Goal: Transaction & Acquisition: Purchase product/service

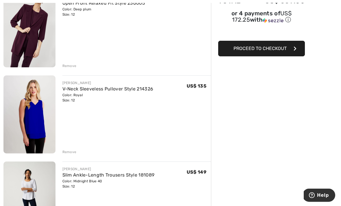
scroll to position [106, 0]
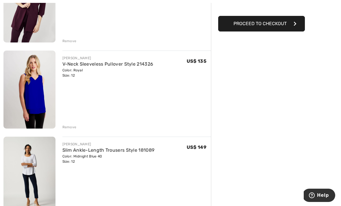
scroll to position [121, 0]
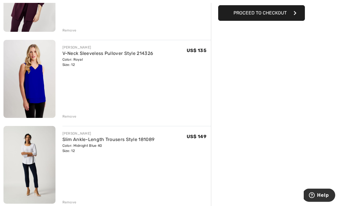
click at [70, 119] on div "[PERSON_NAME] Open Front Relaxed Fit Style 236005 Color: Deep plum Size: 12 Fin…" at bounding box center [106, 198] width 207 height 489
click at [73, 116] on div "Remove" at bounding box center [69, 116] width 14 height 5
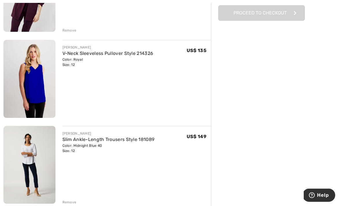
scroll to position [121, 0]
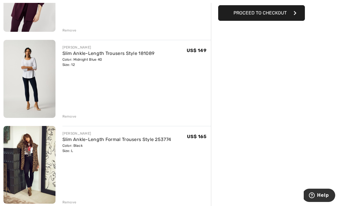
click at [65, 119] on div "FRANK LYMAN Open Front Relaxed Fit Style 236005 Color: Deep plum Size: 12 Final…" at bounding box center [106, 155] width 207 height 403
click at [66, 117] on div "Remove" at bounding box center [69, 116] width 14 height 5
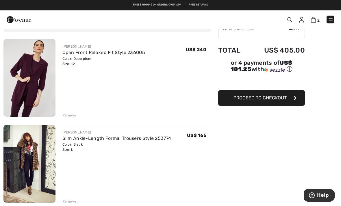
scroll to position [0, 0]
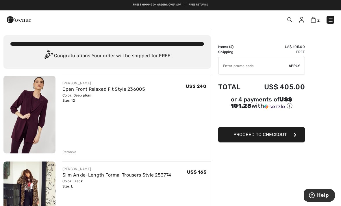
click at [73, 151] on div "Remove" at bounding box center [69, 151] width 14 height 5
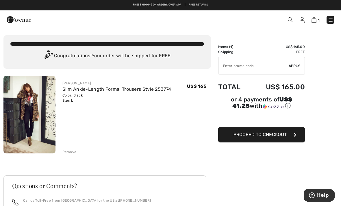
click at [302, 19] on img at bounding box center [301, 20] width 5 height 6
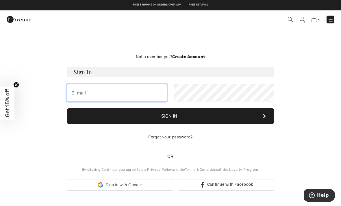
click at [147, 95] on input "email" at bounding box center [117, 92] width 100 height 17
type input "emma.tanner@ucdenver.edu"
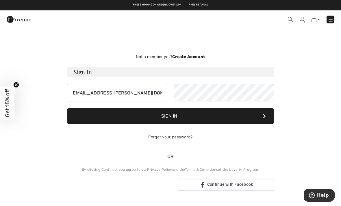
click at [170, 116] on button "Sign In" at bounding box center [170, 116] width 207 height 16
click at [224, 118] on button "Sign In" at bounding box center [170, 116] width 207 height 16
click at [266, 115] on button "Sign In" at bounding box center [170, 116] width 207 height 16
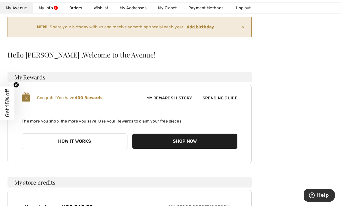
scroll to position [91, 0]
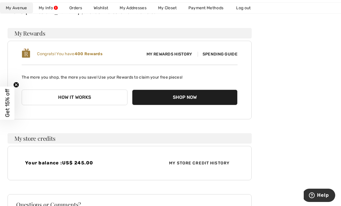
click at [184, 57] on span "My Rewards History" at bounding box center [169, 54] width 55 height 6
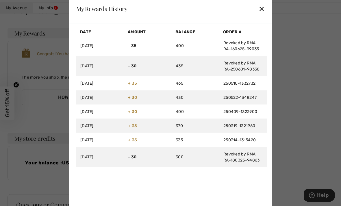
click at [262, 15] on div "✕" at bounding box center [261, 9] width 6 height 12
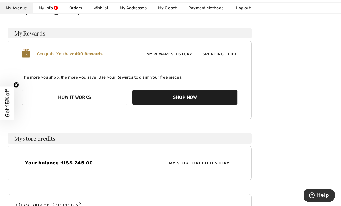
click at [231, 56] on span "Spending Guide" at bounding box center [217, 54] width 40 height 5
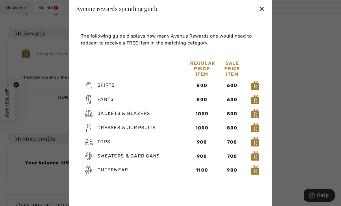
click at [252, 16] on div "Avenue rewards spending guide ✕" at bounding box center [170, 8] width 202 height 29
click at [261, 15] on div "✕" at bounding box center [261, 9] width 6 height 12
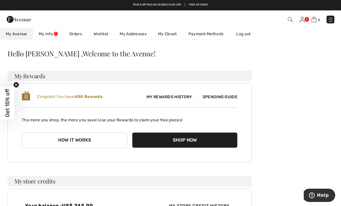
scroll to position [85, 0]
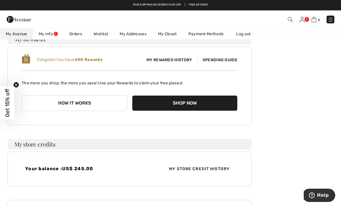
click at [217, 167] on span "My Store Credit History" at bounding box center [199, 169] width 70 height 6
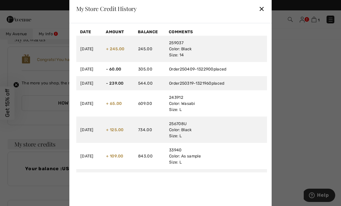
click at [261, 14] on div "✕" at bounding box center [261, 9] width 6 height 12
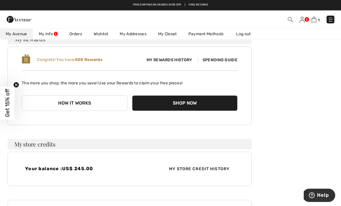
click at [304, 17] on link at bounding box center [301, 19] width 5 height 7
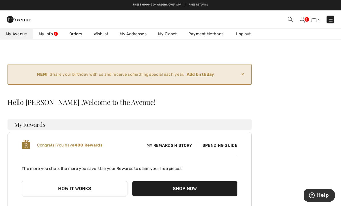
click at [108, 34] on link "Wishlist" at bounding box center [101, 34] width 26 height 11
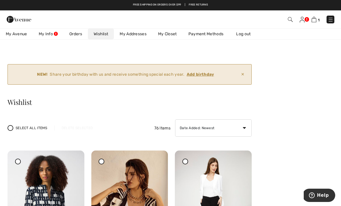
click at [292, 18] on img at bounding box center [289, 19] width 5 height 5
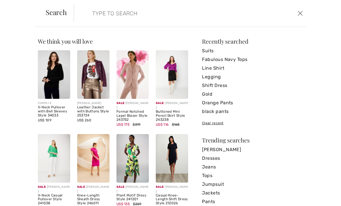
click at [260, 10] on form "Clear" at bounding box center [185, 13] width 222 height 17
click at [265, 17] on form "Clear" at bounding box center [185, 13] width 222 height 17
click at [174, 15] on input "search" at bounding box center [166, 13] width 156 height 17
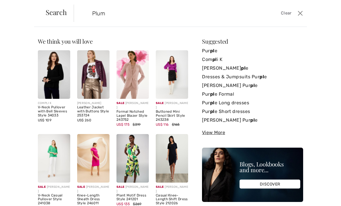
type input "Plum"
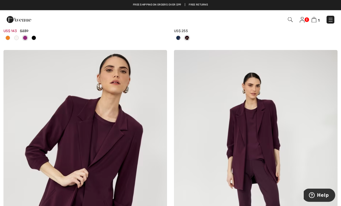
scroll to position [2000, 0]
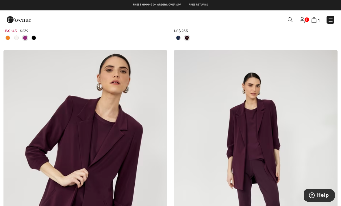
click at [292, 18] on img at bounding box center [289, 19] width 5 height 5
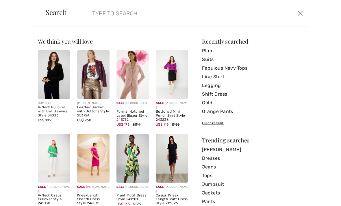
click at [303, 11] on button "Close" at bounding box center [300, 13] width 8 height 9
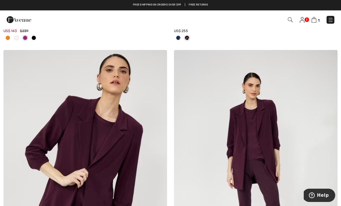
click at [292, 19] on img at bounding box center [289, 19] width 5 height 5
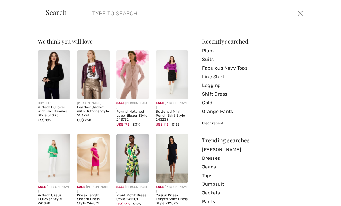
click at [261, 18] on form "Clear" at bounding box center [185, 13] width 222 height 17
click at [139, 17] on input "search" at bounding box center [166, 13] width 156 height 17
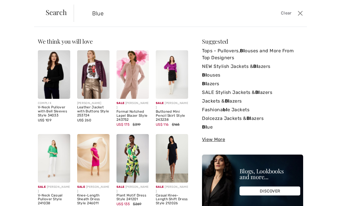
type input "Blue"
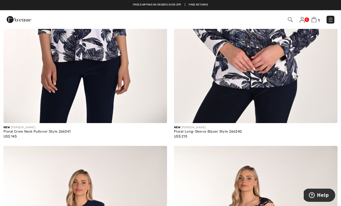
scroll to position [1209, 0]
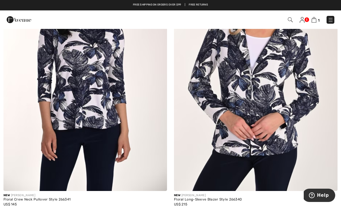
click at [328, 22] on img at bounding box center [330, 20] width 6 height 6
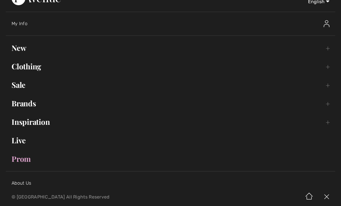
scroll to position [15, 0]
click at [328, 68] on link "Clothing Toggle submenu" at bounding box center [170, 65] width 329 height 13
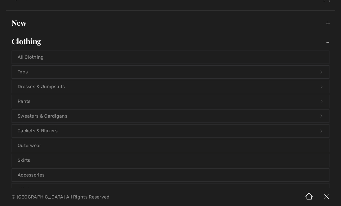
scroll to position [40, 0]
click at [27, 131] on link "Jackets & Blazers Open submenu" at bounding box center [170, 130] width 317 height 13
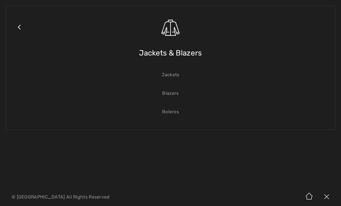
click at [174, 93] on link "Blazers" at bounding box center [170, 93] width 317 height 13
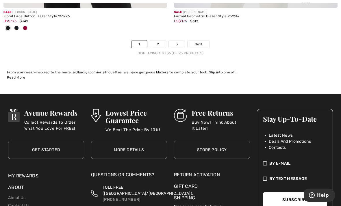
scroll to position [5034, 0]
click at [162, 42] on link "2" at bounding box center [158, 44] width 16 height 8
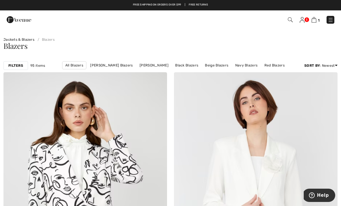
click at [107, 69] on link "Joseph Ribkoff Blazers" at bounding box center [111, 65] width 48 height 8
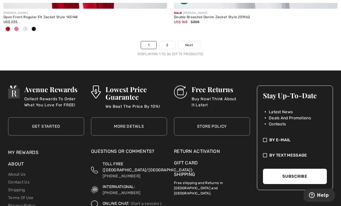
scroll to position [5097, 0]
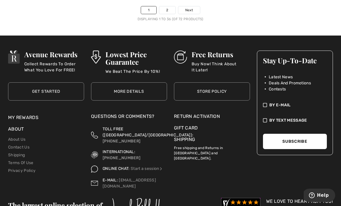
click at [188, 8] on span "Next" at bounding box center [189, 10] width 8 height 5
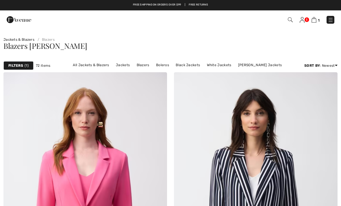
checkbox input "true"
click at [287, 23] on span at bounding box center [290, 19] width 6 height 7
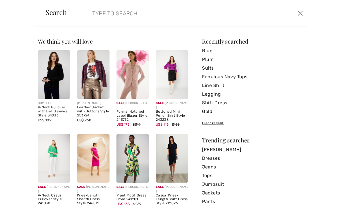
click at [235, 13] on input "search" at bounding box center [166, 13] width 156 height 17
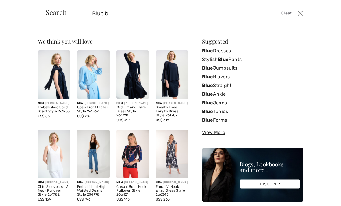
type input "Blue bl"
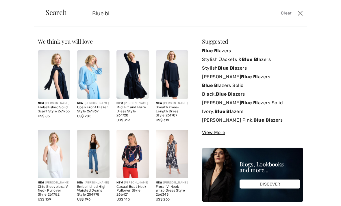
click at [230, 52] on link "Blue Bl azers" at bounding box center [252, 50] width 101 height 9
click at [232, 55] on link "Blue Bl azers" at bounding box center [252, 50] width 101 height 9
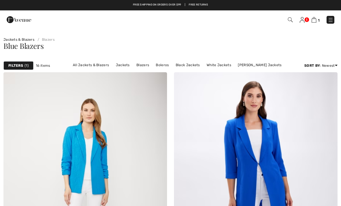
checkbox input "true"
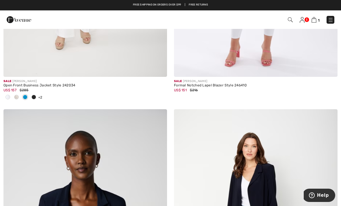
scroll to position [141, 0]
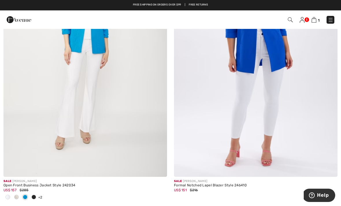
click at [312, 22] on img at bounding box center [313, 19] width 5 height 5
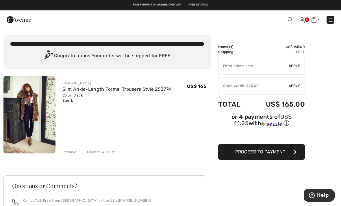
click at [330, 19] on img at bounding box center [330, 20] width 6 height 6
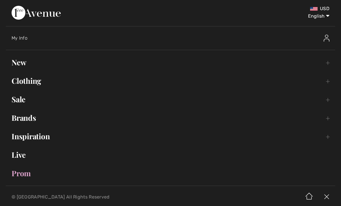
click at [324, 38] on img at bounding box center [326, 38] width 6 height 7
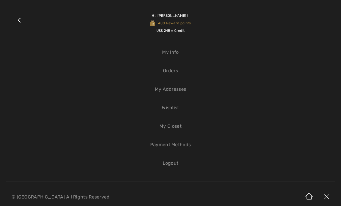
click at [174, 110] on link "Wishlist" at bounding box center [170, 107] width 317 height 13
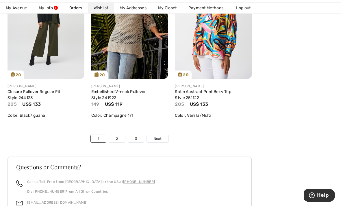
scroll to position [2145, 0]
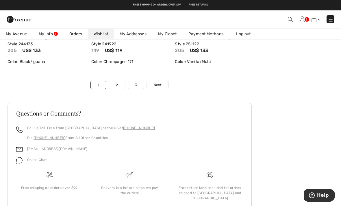
click at [114, 87] on link "2" at bounding box center [117, 85] width 16 height 8
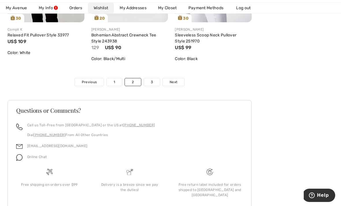
scroll to position [2135, 0]
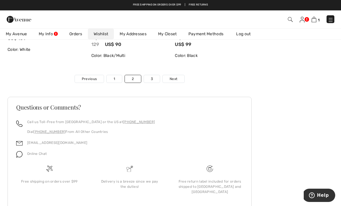
click at [177, 83] on link "Next" at bounding box center [173, 79] width 22 height 8
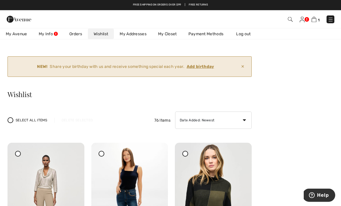
scroll to position [0, 0]
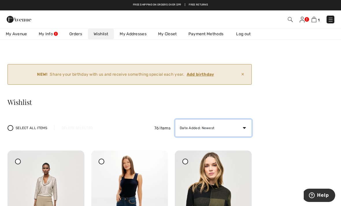
click at [227, 134] on select "Date Added: Newest Date Added: Oldest Price: High to Low Price: Low to High Bra…" at bounding box center [213, 127] width 76 height 17
click at [332, 20] on img at bounding box center [330, 20] width 6 height 6
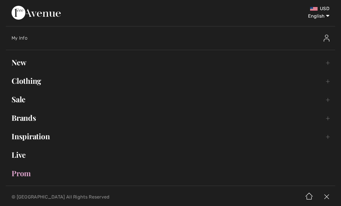
click at [326, 80] on link "Clothing Toggle submenu" at bounding box center [170, 80] width 329 height 13
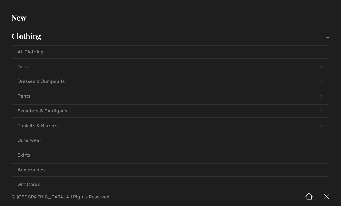
scroll to position [52, 0]
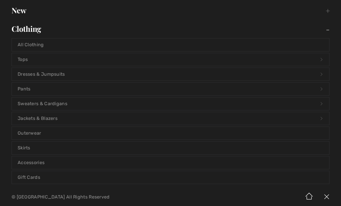
click at [24, 117] on link "Jackets & Blazers Open submenu" at bounding box center [170, 118] width 317 height 13
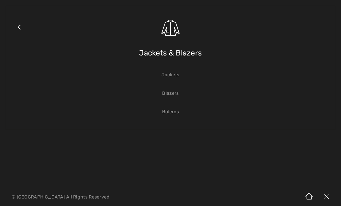
click at [174, 80] on link "Jackets" at bounding box center [170, 74] width 317 height 13
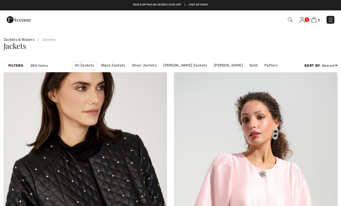
checkbox input "true"
click at [192, 67] on link "[PERSON_NAME] Jackets" at bounding box center [184, 65] width 49 height 8
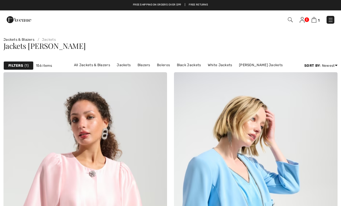
checkbox input "true"
click at [330, 20] on img at bounding box center [330, 20] width 6 height 6
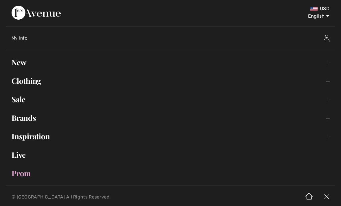
click at [329, 79] on link "Clothing Toggle submenu" at bounding box center [170, 80] width 329 height 13
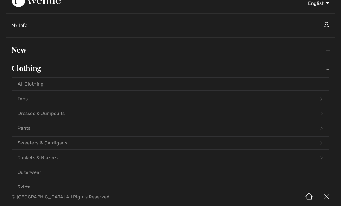
scroll to position [14, 0]
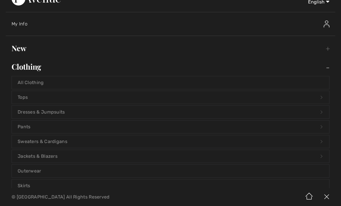
click at [29, 156] on link "Jackets & Blazers Open submenu" at bounding box center [170, 156] width 317 height 13
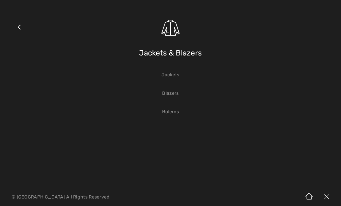
click at [177, 95] on link "Blazers" at bounding box center [170, 93] width 317 height 13
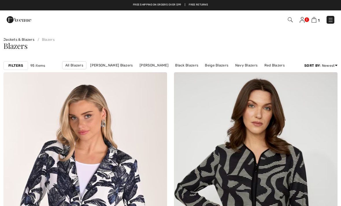
checkbox input "true"
click at [111, 68] on link "Joseph Ribkoff Blazers" at bounding box center [111, 65] width 48 height 8
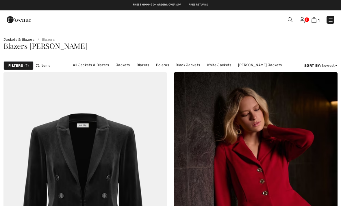
checkbox input "true"
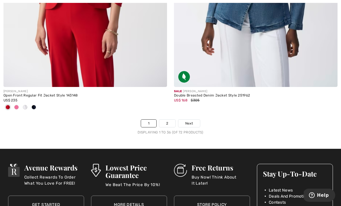
scroll to position [5007, 0]
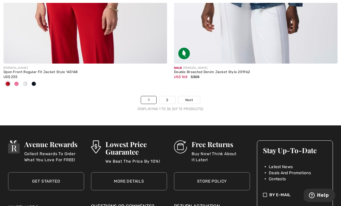
click at [192, 99] on link "Next" at bounding box center [189, 100] width 22 height 8
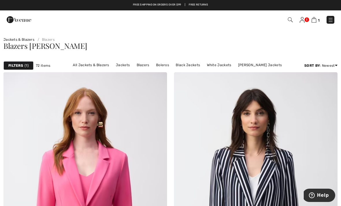
click at [151, 64] on link "Blazers" at bounding box center [143, 65] width 18 height 8
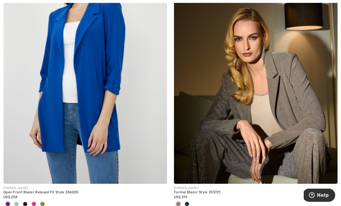
scroll to position [2673, 0]
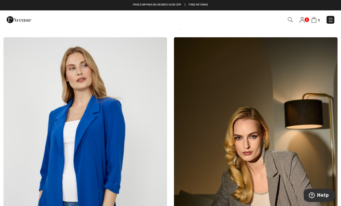
click at [286, 23] on span "1" at bounding box center [240, 20] width 187 height 8
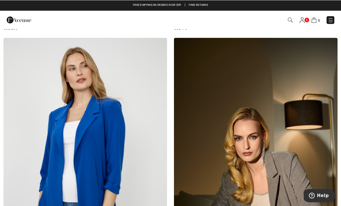
click at [284, 23] on span "1" at bounding box center [240, 20] width 187 height 8
click at [292, 20] on img at bounding box center [289, 19] width 5 height 5
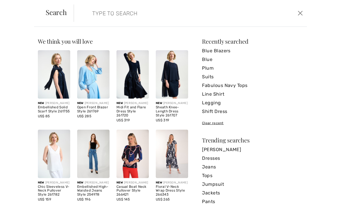
scroll to position [2141, 0]
click at [135, 14] on input "search" at bounding box center [166, 13] width 156 height 17
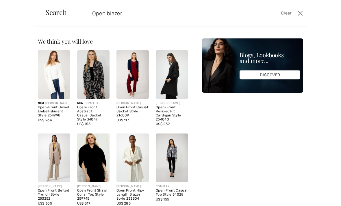
type input "Open blazer"
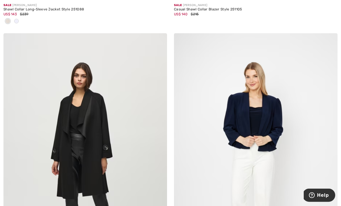
scroll to position [4923, 0]
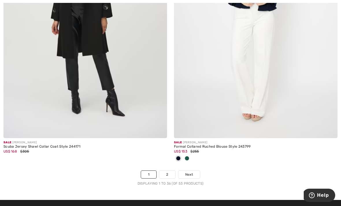
click at [195, 172] on link "Next" at bounding box center [189, 175] width 22 height 8
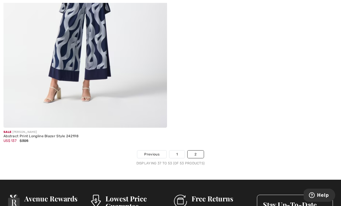
scroll to position [2434, 0]
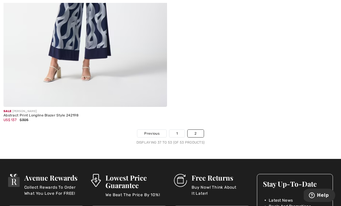
click at [176, 134] on link "1" at bounding box center [176, 134] width 15 height 8
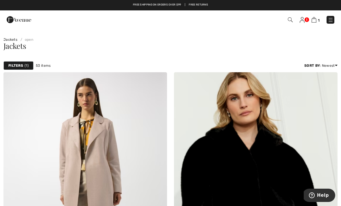
click at [328, 20] on img at bounding box center [330, 20] width 6 height 6
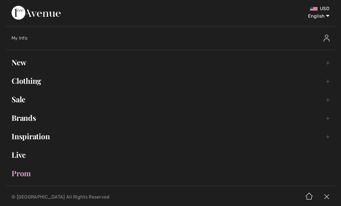
click at [326, 115] on link "Brands Open submenu" at bounding box center [170, 117] width 329 height 13
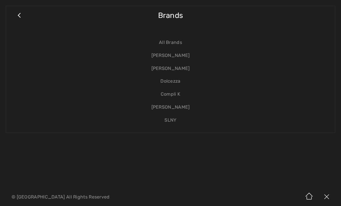
click at [178, 72] on link "[PERSON_NAME]" at bounding box center [170, 68] width 317 height 13
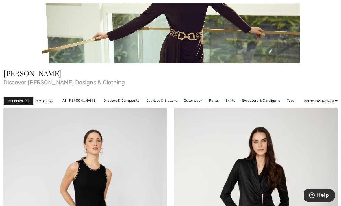
scroll to position [111, 0]
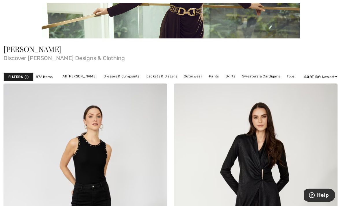
click at [77, 78] on link "All [PERSON_NAME]" at bounding box center [79, 77] width 40 height 8
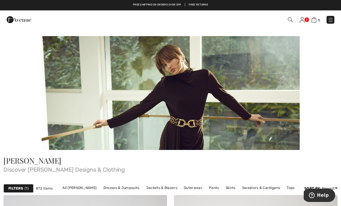
click at [160, 189] on link "Jackets & Blazers" at bounding box center [161, 188] width 37 height 8
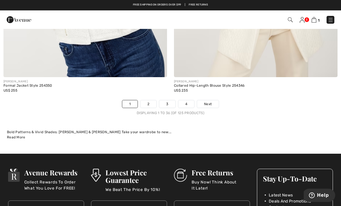
scroll to position [4936, 0]
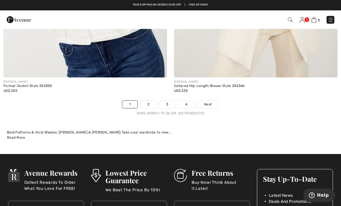
click at [214, 102] on link "Next" at bounding box center [208, 104] width 22 height 8
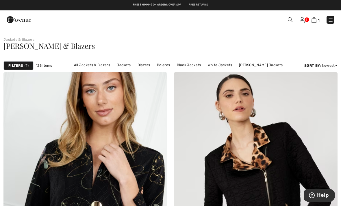
click at [289, 22] on img at bounding box center [289, 19] width 5 height 5
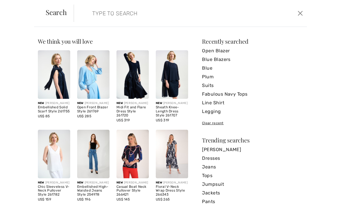
click at [258, 20] on form "Clear" at bounding box center [185, 13] width 222 height 17
click at [149, 20] on input "search" at bounding box center [166, 13] width 156 height 17
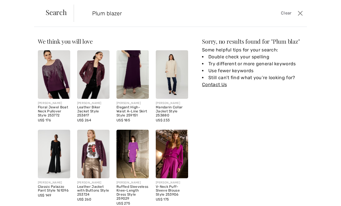
type input "Plum blazer"
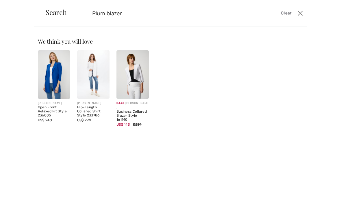
click at [47, 89] on img at bounding box center [54, 74] width 32 height 48
click at [46, 121] on span "US$ 240" at bounding box center [45, 120] width 14 height 4
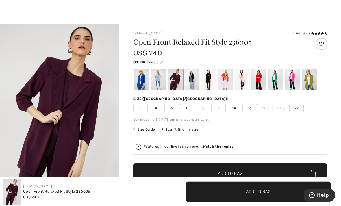
scroll to position [5, 0]
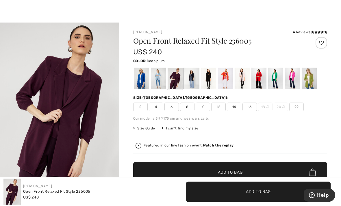
click at [151, 134] on div "Open Front Relaxed Fit Style 236005 US$ 240 Color: Deep plum Size (CA/US): 2 4 …" at bounding box center [230, 129] width 194 height 185
click at [149, 128] on span "Size Guide" at bounding box center [144, 128] width 22 height 5
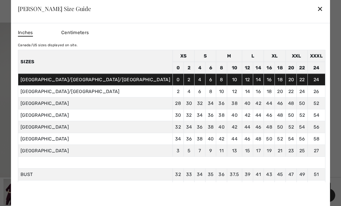
click at [260, 23] on div "Frank Lyman Size Guide ✕" at bounding box center [170, 8] width 319 height 29
click at [317, 15] on div "✕" at bounding box center [320, 9] width 6 height 12
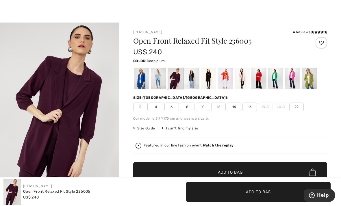
click at [223, 102] on div "Size (CA/US): 2 4 6 8 10 12 14 16 18 20 22" at bounding box center [230, 103] width 194 height 16
click at [225, 103] on span "12" at bounding box center [218, 106] width 14 height 9
click at [263, 177] on span "✔ Added to Bag Add to Bag" at bounding box center [230, 172] width 194 height 20
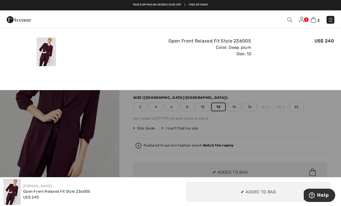
click at [315, 20] on img at bounding box center [313, 19] width 5 height 5
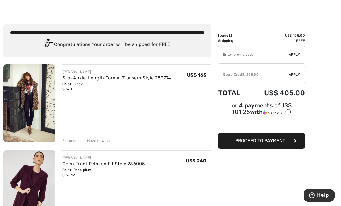
scroll to position [12, 0]
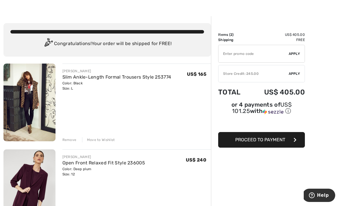
click at [294, 70] on div "✔ Store Credit: 245.00 Apply Remove" at bounding box center [261, 73] width 87 height 17
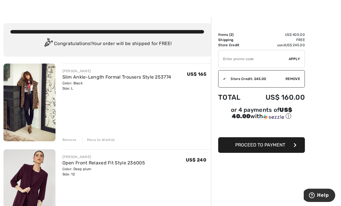
click at [110, 139] on div "Move to Wishlist" at bounding box center [98, 139] width 33 height 5
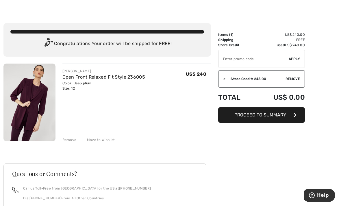
click at [290, 116] on button "Proceed to Summary" at bounding box center [261, 115] width 87 height 16
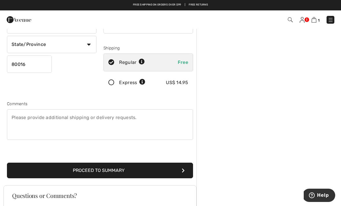
scroll to position [86, 0]
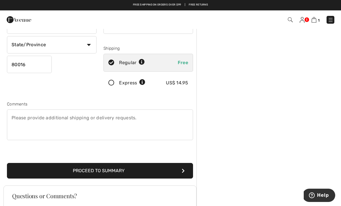
click at [177, 173] on button "Proceed to Summary" at bounding box center [100, 171] width 186 height 16
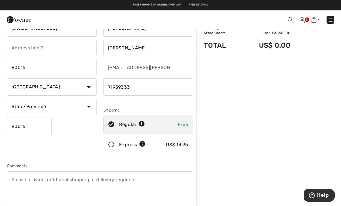
scroll to position [0, 0]
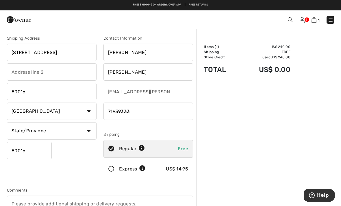
click at [21, 128] on select "State/Province Alabama Alaska American Samoa Arizona Arkansas California Colora…" at bounding box center [51, 130] width 89 height 17
select select "CO"
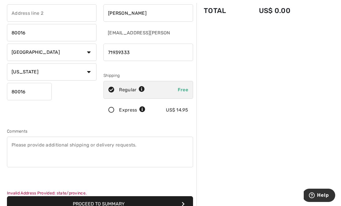
scroll to position [61, 0]
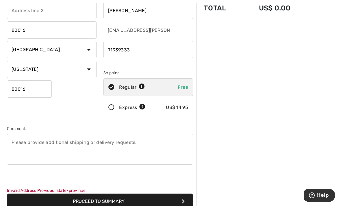
click at [179, 200] on button "Proceed to Summary" at bounding box center [100, 201] width 186 height 16
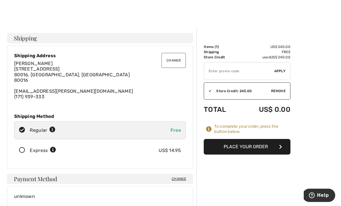
scroll to position [10, 0]
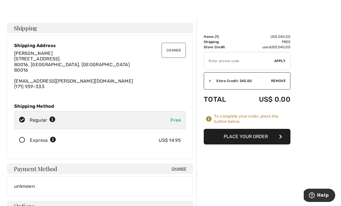
click at [282, 140] on button "Place Your Order" at bounding box center [246, 137] width 87 height 16
